Goal: Task Accomplishment & Management: Manage account settings

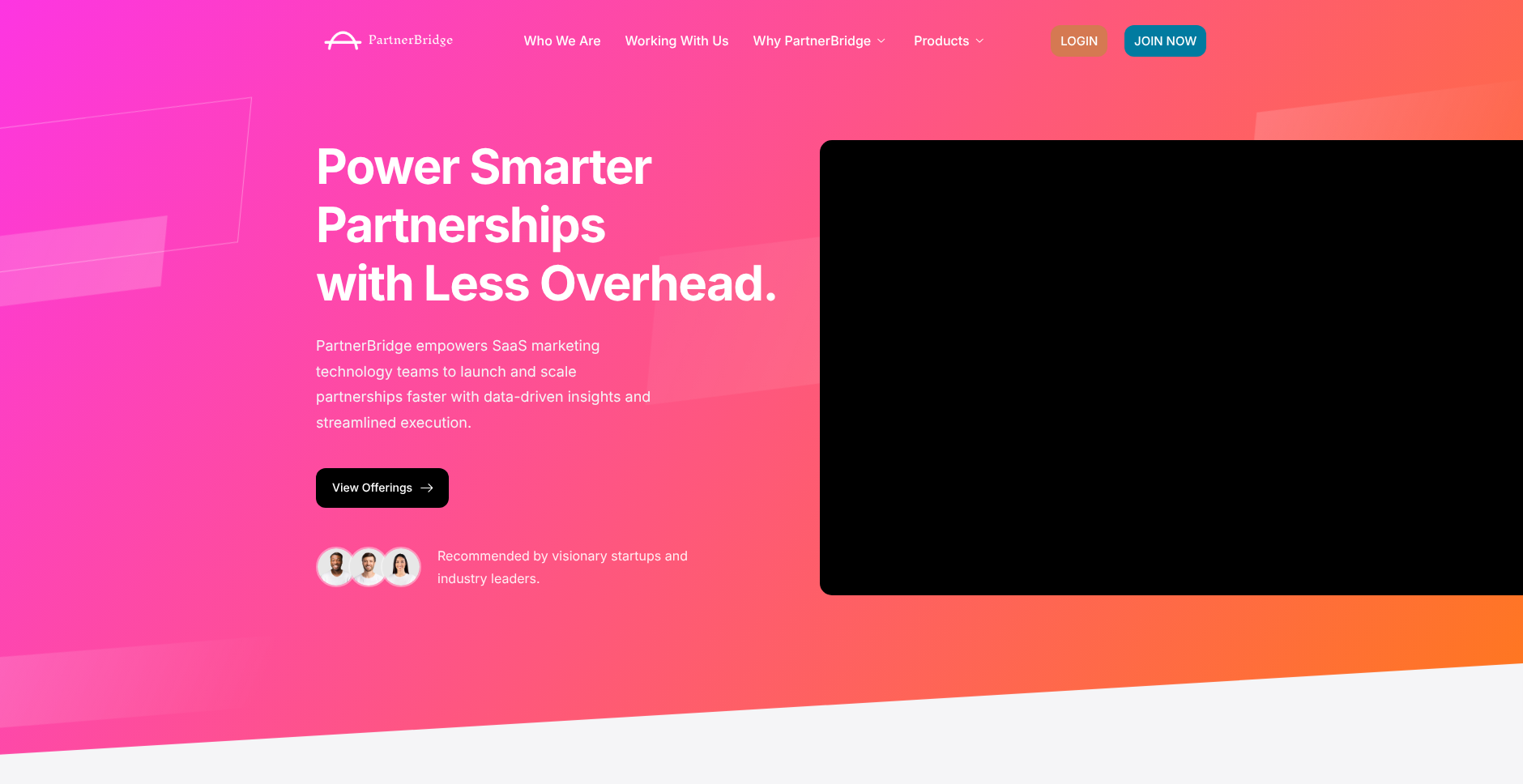
click at [1070, 44] on span "LOGIN" at bounding box center [1079, 40] width 37 height 12
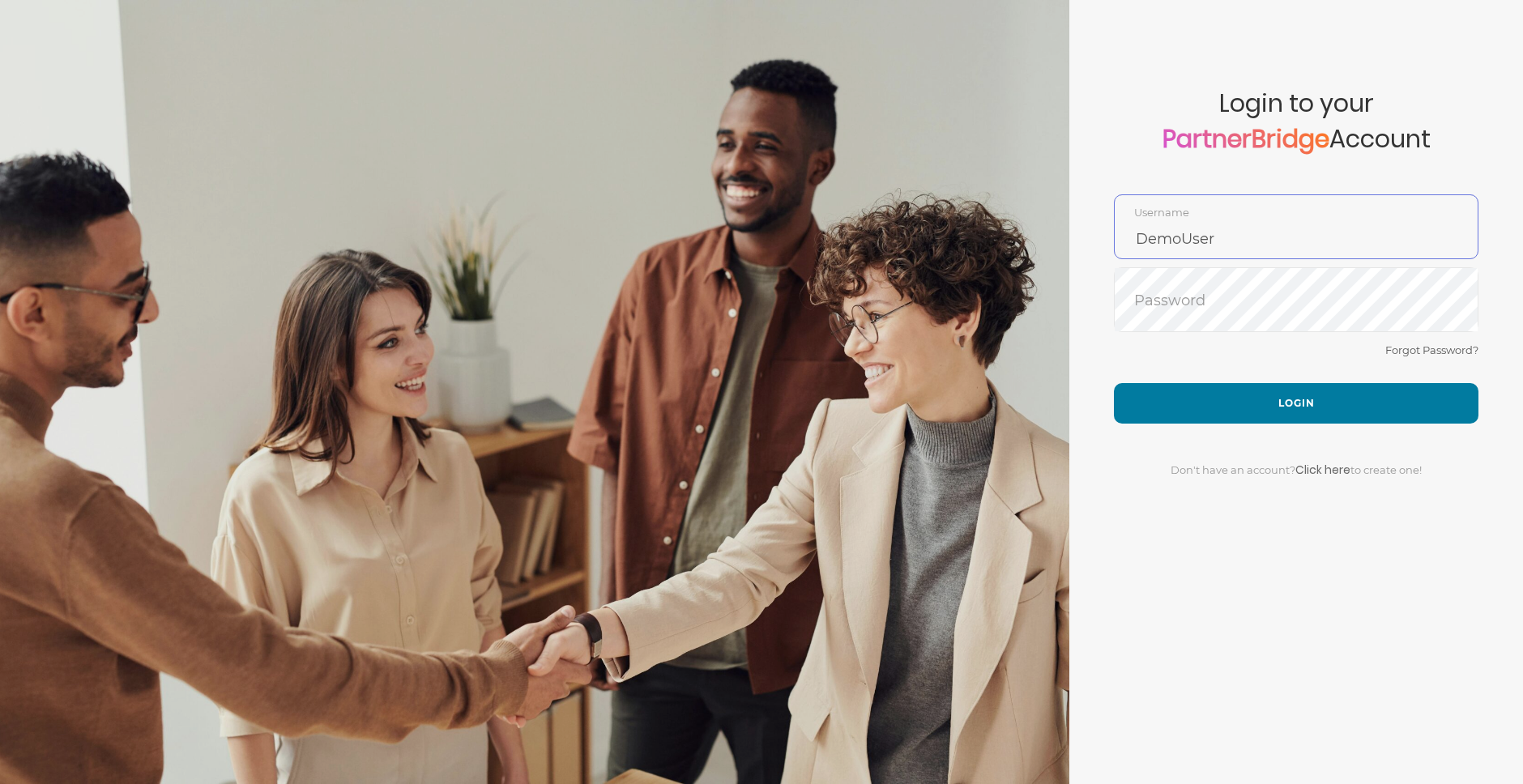
click at [1216, 220] on input "DemoUser" at bounding box center [1296, 239] width 363 height 38
click at [1218, 220] on input "DemoUser" at bounding box center [1296, 239] width 363 height 38
type input "GauthamPandiyan"
click at [1279, 368] on div "Forgot Password?" at bounding box center [1296, 362] width 365 height 43
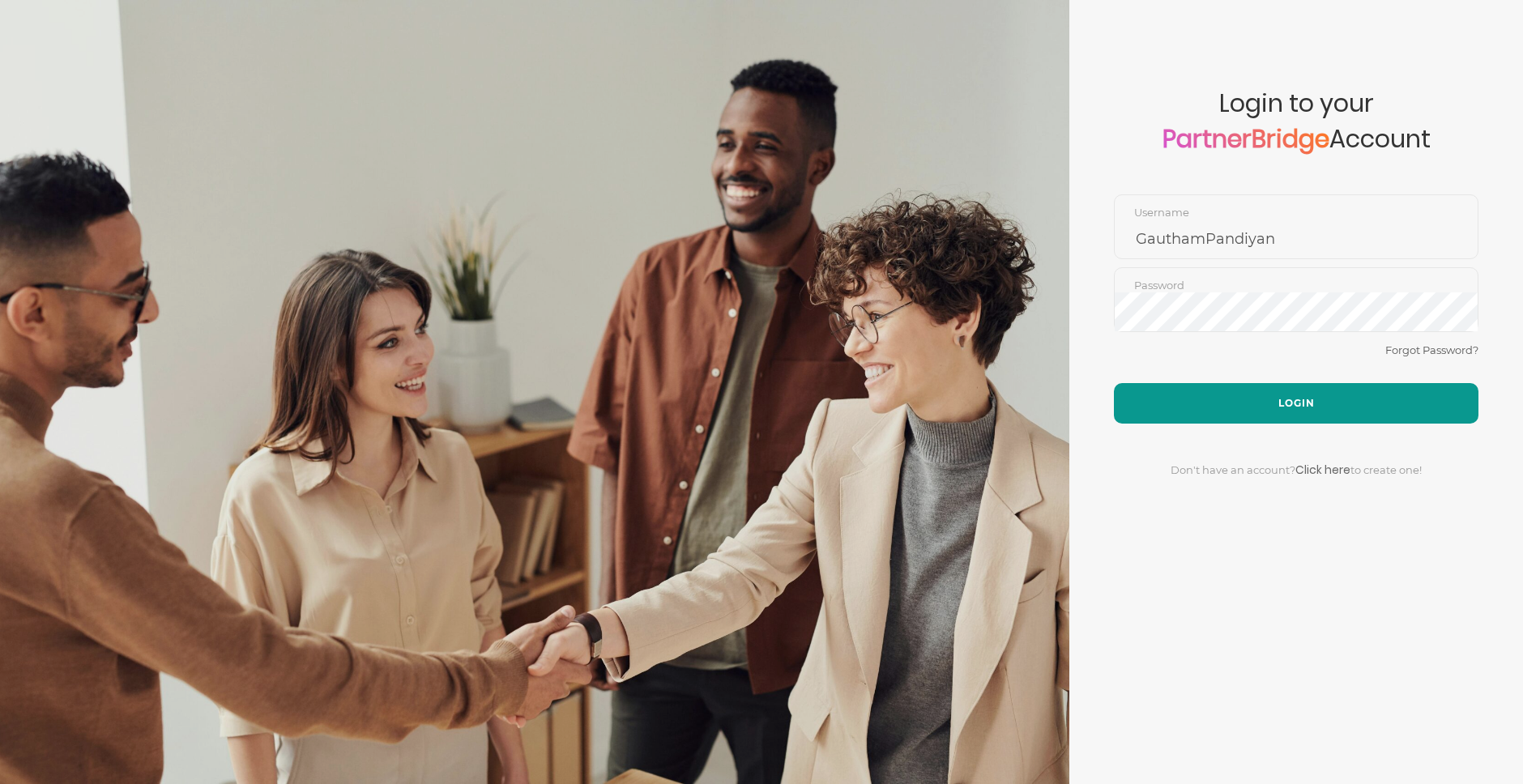
click at [1291, 389] on button "Login" at bounding box center [1296, 402] width 365 height 40
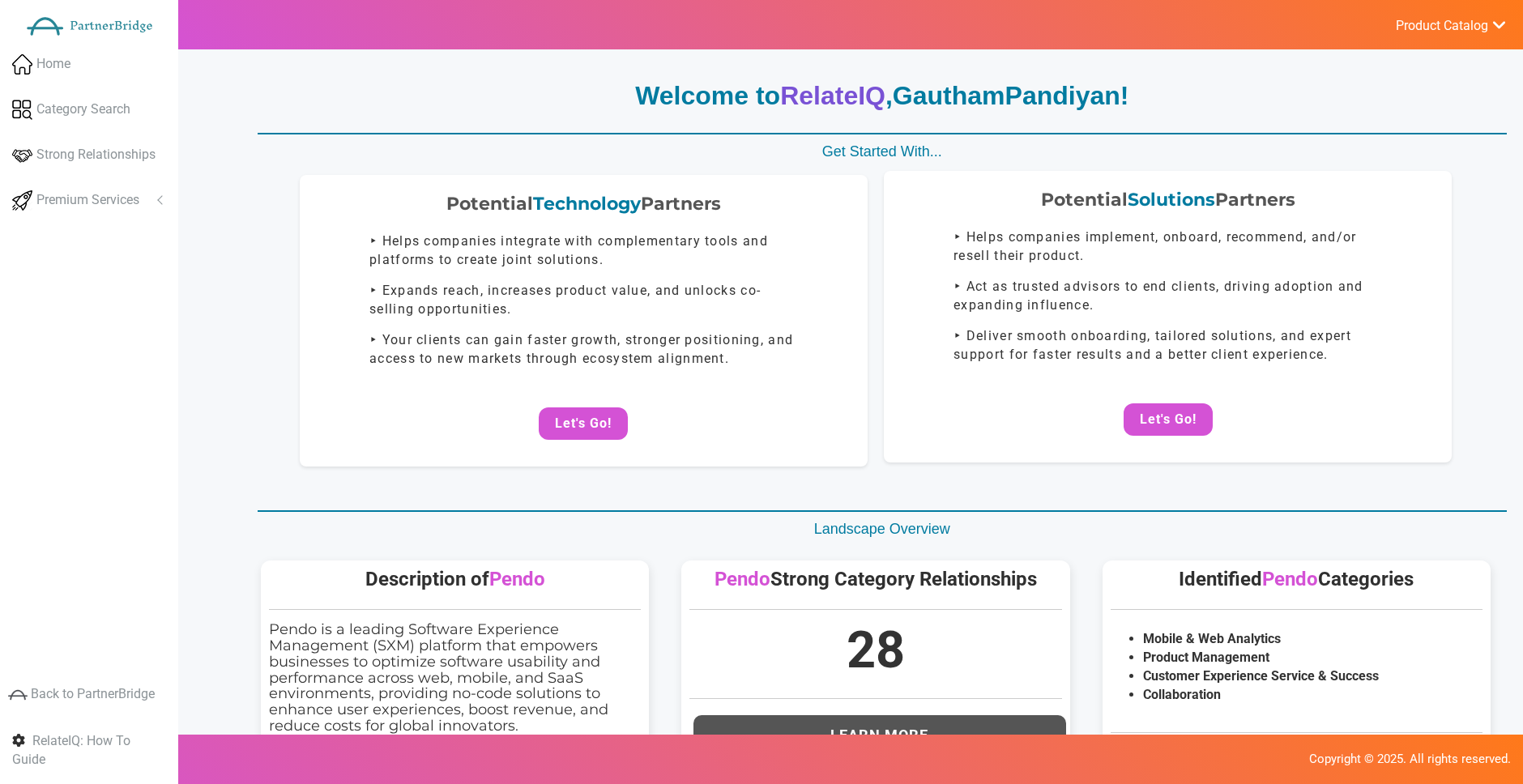
click at [1167, 389] on div "Potential Solutions Partners ‣ Helps companies implement, onboard, recommend, a…" at bounding box center [1168, 317] width 568 height 292
click at [1158, 417] on button "Let's Go!" at bounding box center [1168, 419] width 89 height 33
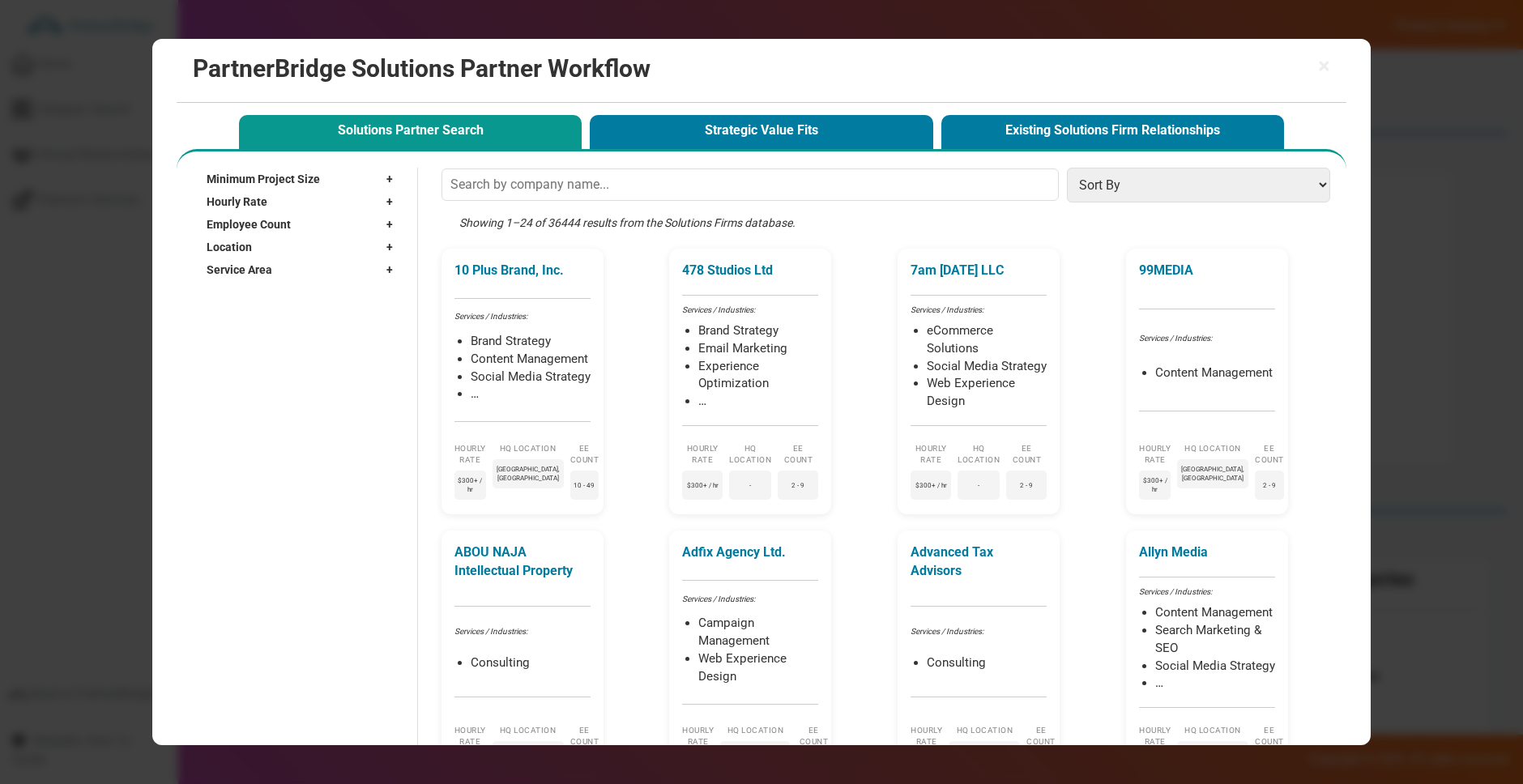
click at [800, 98] on div "× PartnerBridge Solutions Partner Workflow" at bounding box center [762, 70] width 1170 height 64
click at [813, 110] on div "Solutions Partner Search Strategic Value Fits Existing Solutions Firm Relations…" at bounding box center [761, 129] width 1052 height 37
click at [829, 125] on button "Strategic Value Fits" at bounding box center [761, 132] width 342 height 34
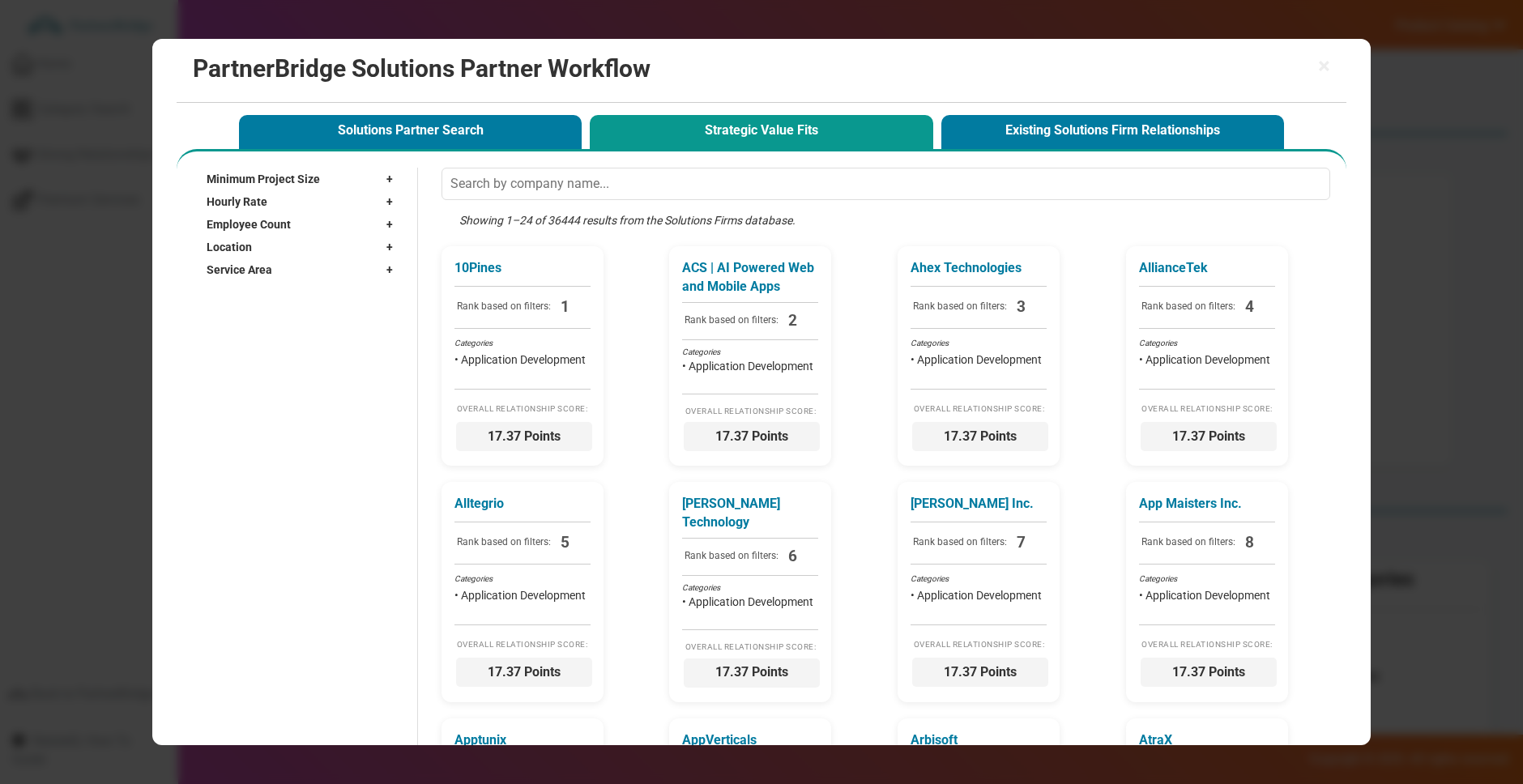
click at [1402, 236] on div "× PartnerBridge Solutions Partner Workflow Solutions Partner Search Strategic V…" at bounding box center [762, 392] width 1523 height 784
click at [1319, 68] on span "×" at bounding box center [1324, 66] width 12 height 23
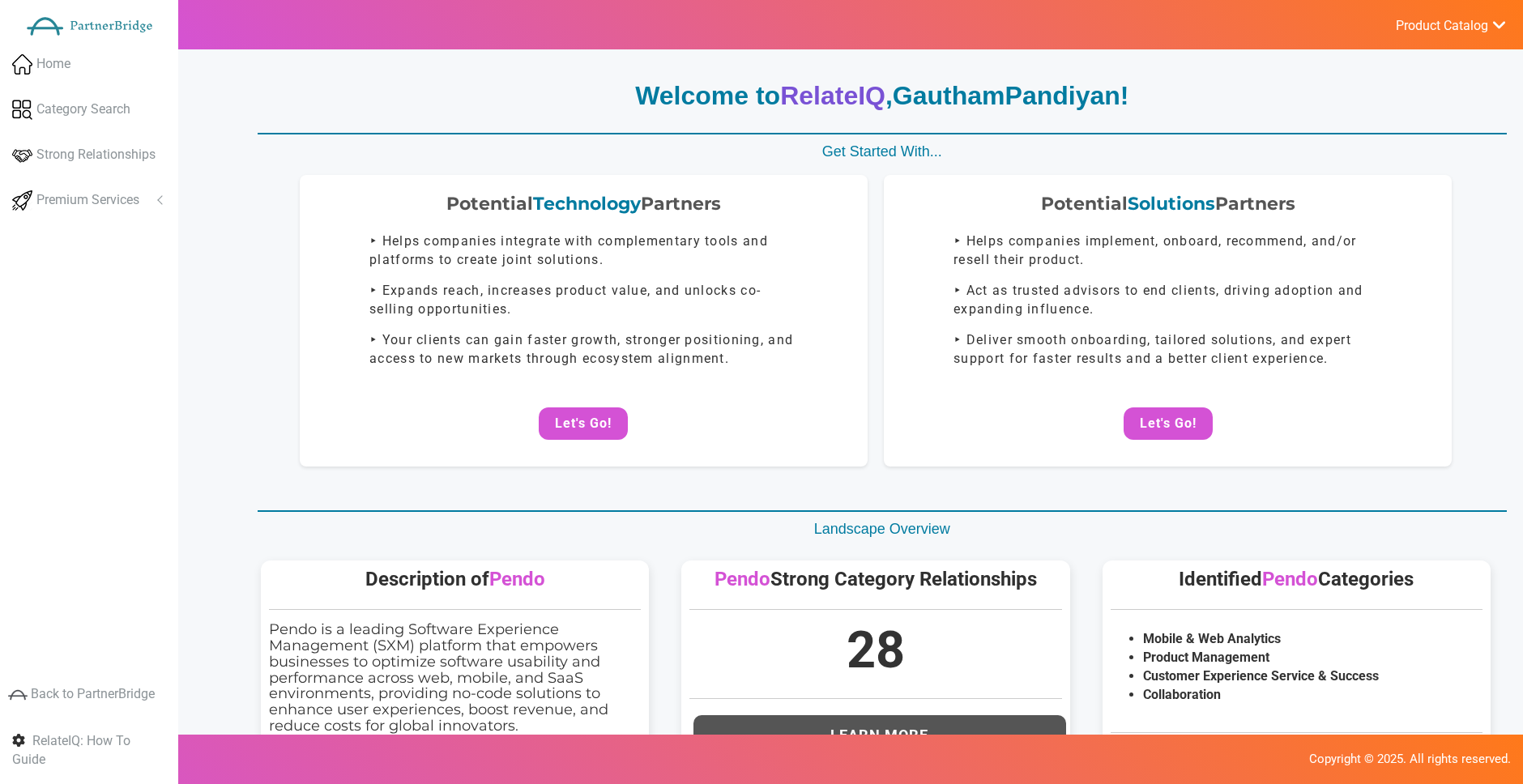
click at [1418, 30] on span "Product Catalog" at bounding box center [1442, 26] width 93 height 16
click at [1399, 164] on link "Log Out" at bounding box center [1411, 172] width 190 height 33
